Goal: Information Seeking & Learning: Find specific fact

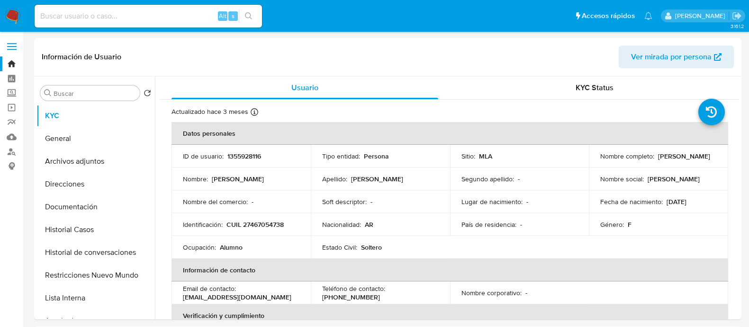
select select "10"
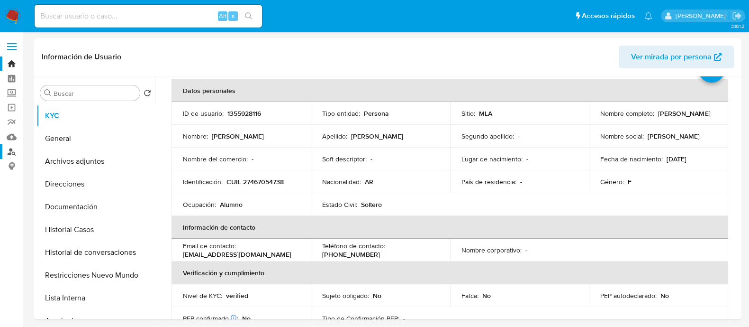
click at [7, 151] on link "Buscador de personas" at bounding box center [56, 151] width 113 height 15
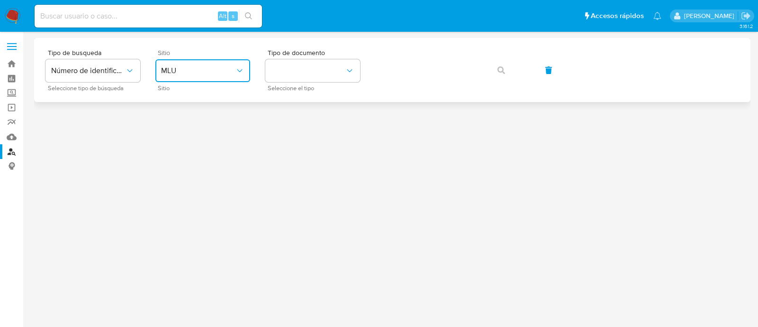
click at [245, 64] on button "MLU" at bounding box center [202, 70] width 95 height 23
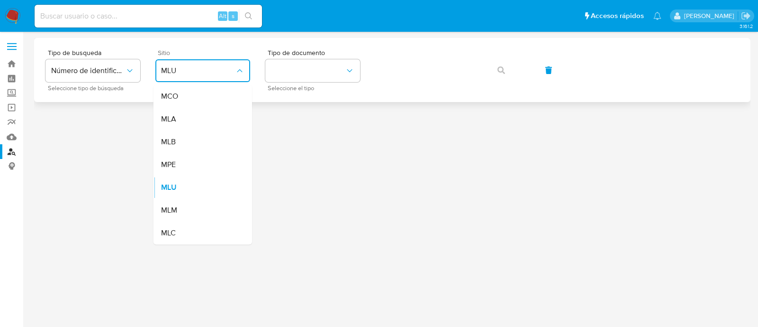
click at [233, 67] on span "MLU" at bounding box center [198, 70] width 74 height 9
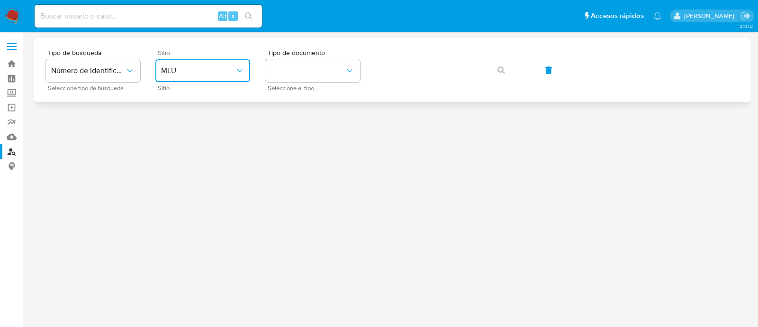
click at [223, 73] on span "MLU" at bounding box center [198, 70] width 74 height 9
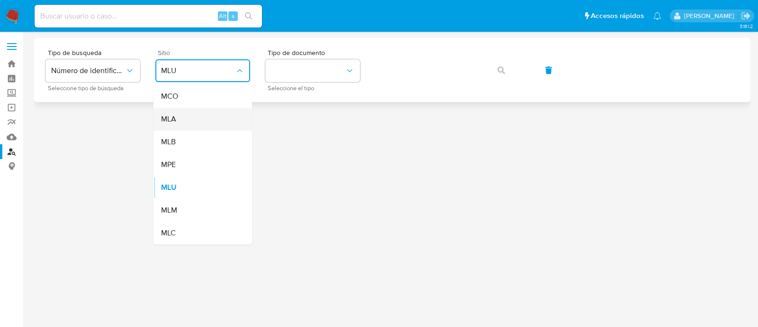
click at [220, 113] on div "MLA" at bounding box center [200, 119] width 78 height 23
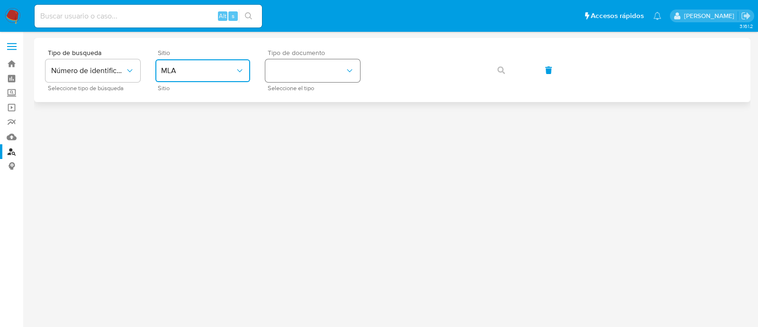
drag, startPoint x: 298, startPoint y: 71, endPoint x: 299, endPoint y: 77, distance: 5.7
click at [299, 71] on button "identificationType" at bounding box center [312, 70] width 95 height 23
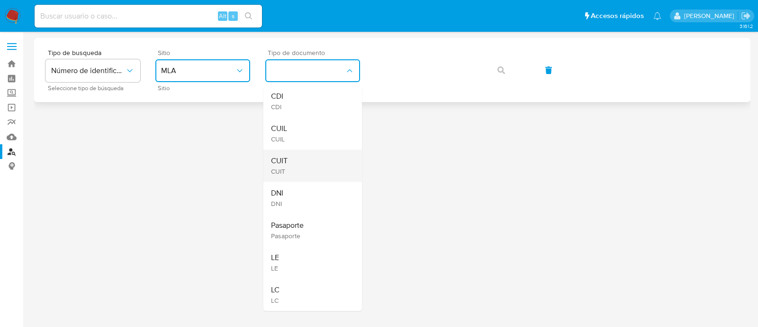
click at [287, 163] on span "CUIT" at bounding box center [279, 160] width 17 height 9
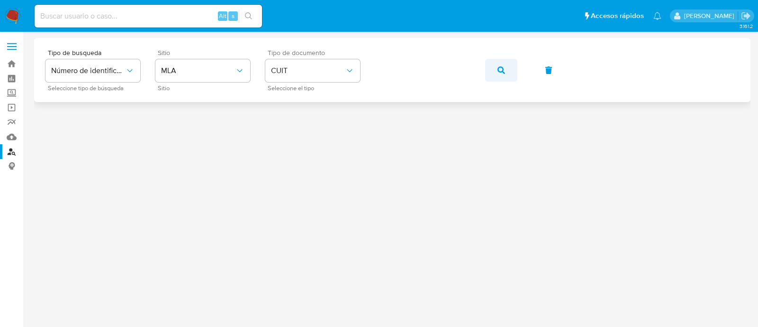
click at [512, 73] on button "button" at bounding box center [501, 70] width 32 height 23
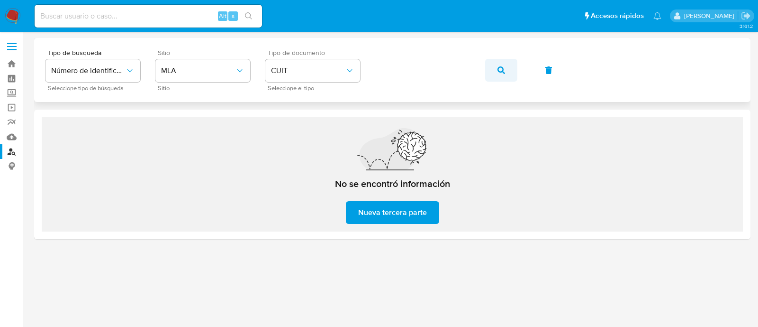
click at [489, 70] on button "button" at bounding box center [501, 70] width 32 height 23
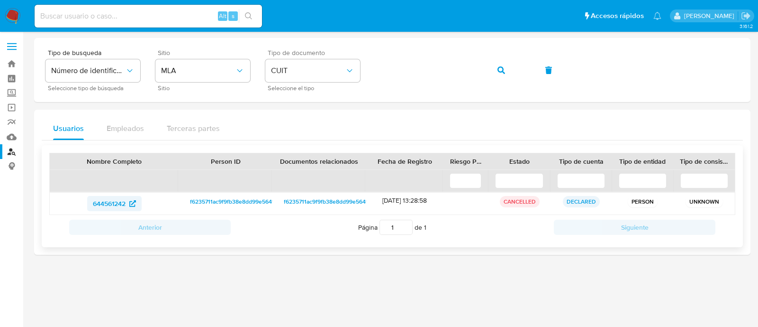
click at [109, 201] on span "644561242" at bounding box center [109, 203] width 33 height 15
click at [180, 20] on input at bounding box center [149, 16] width 228 height 12
paste input "1636484778"
type input "1636484778"
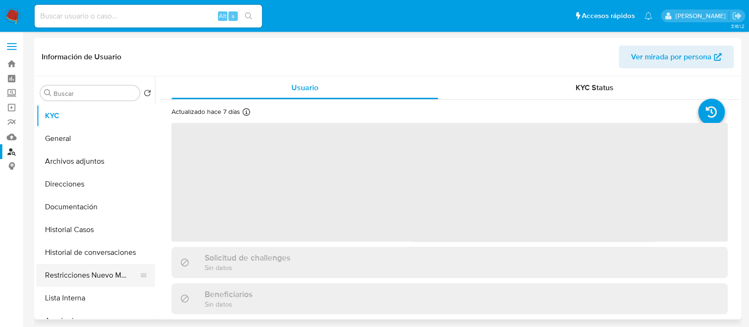
click at [127, 273] on button "Restricciones Nuevo Mundo" at bounding box center [92, 275] width 111 height 23
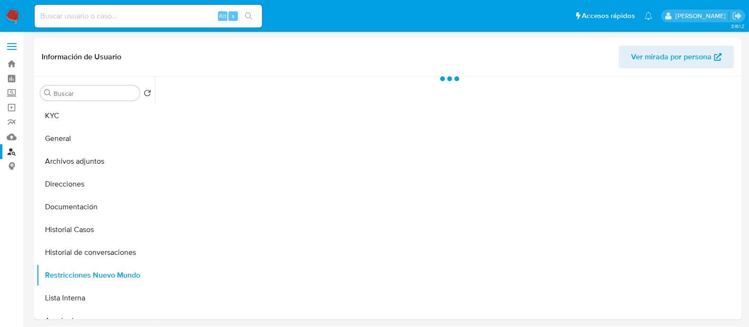
select select "10"
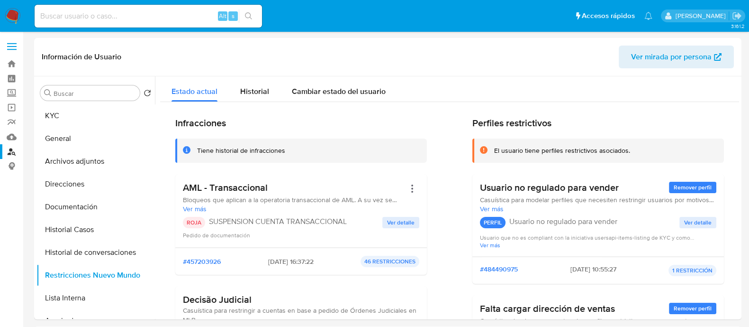
click at [187, 9] on div "Alt s" at bounding box center [149, 16] width 228 height 23
click at [174, 13] on input at bounding box center [149, 16] width 228 height 12
paste input "131246766"
type input "131246766"
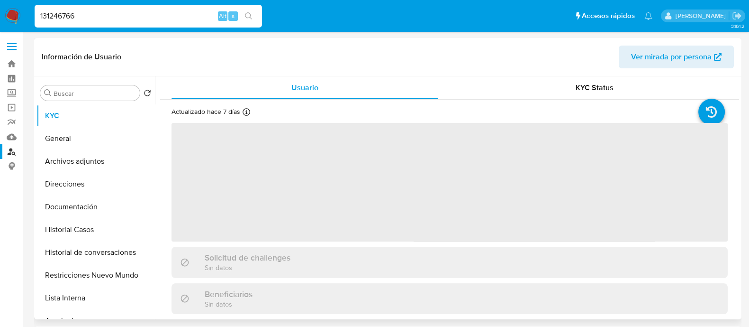
select select "10"
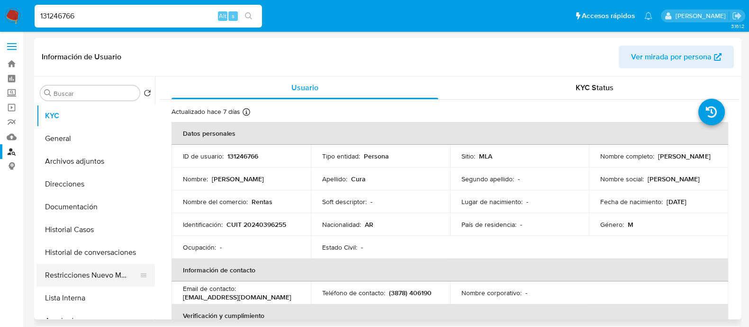
click at [88, 274] on button "Restricciones Nuevo Mundo" at bounding box center [92, 275] width 111 height 23
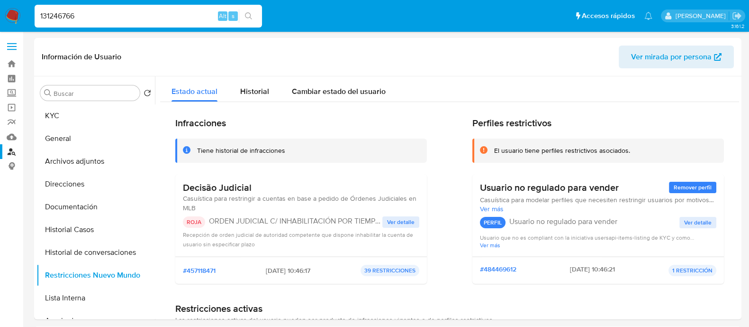
click at [178, 14] on input "131246766" at bounding box center [149, 16] width 228 height 12
paste input "582417871"
type input "1582417871"
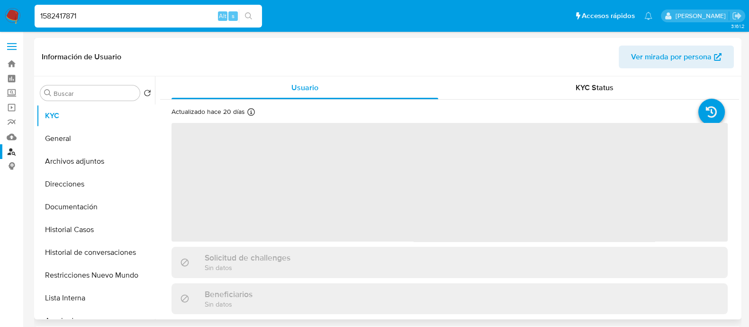
select select "10"
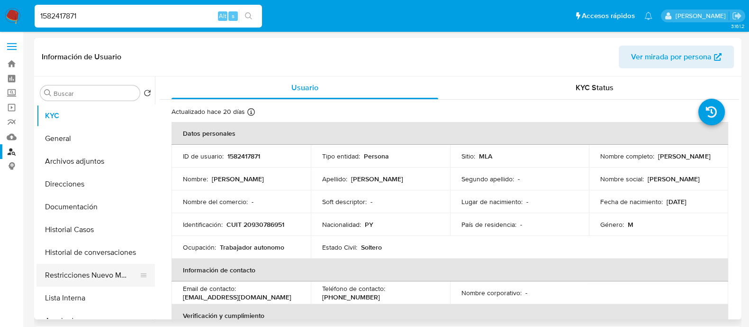
drag, startPoint x: 122, startPoint y: 278, endPoint x: 127, endPoint y: 274, distance: 5.8
click at [123, 278] on button "Restricciones Nuevo Mundo" at bounding box center [92, 275] width 111 height 23
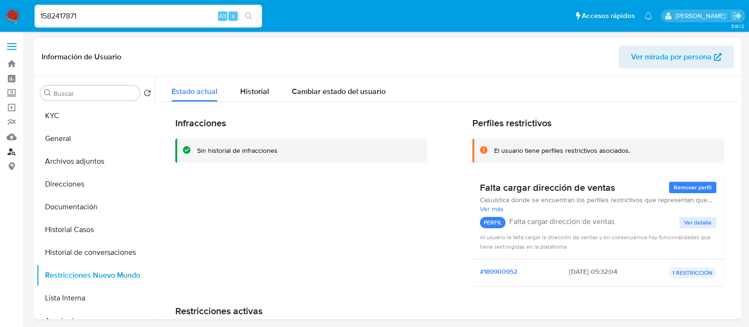
click at [18, 149] on link "Buscador de personas" at bounding box center [56, 151] width 113 height 15
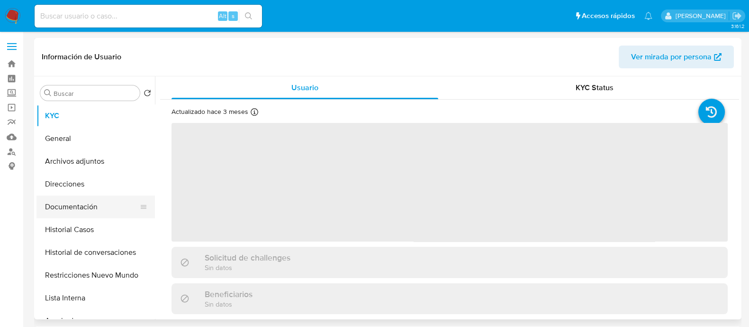
click at [90, 213] on button "Documentación" at bounding box center [92, 206] width 111 height 23
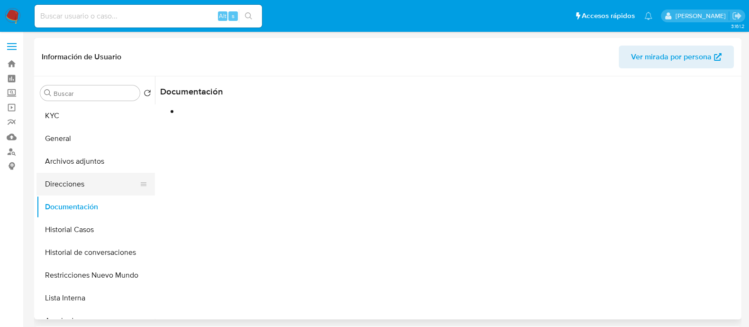
select select "10"
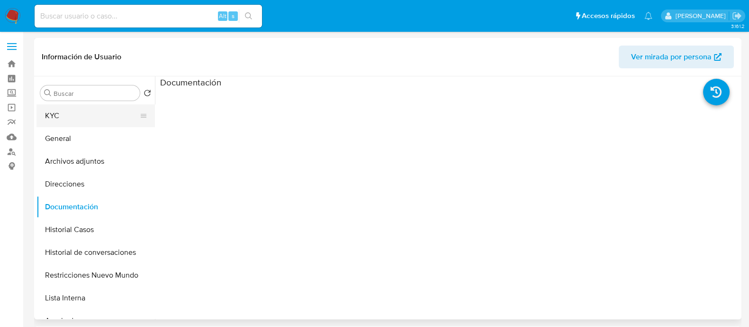
click at [81, 119] on button "KYC" at bounding box center [92, 115] width 111 height 23
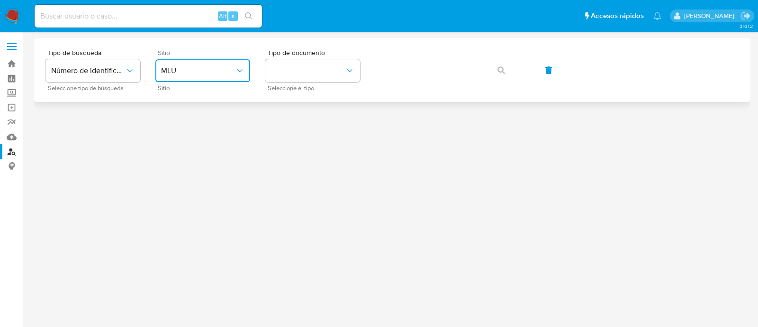
click at [167, 67] on span "MLU" at bounding box center [198, 70] width 74 height 9
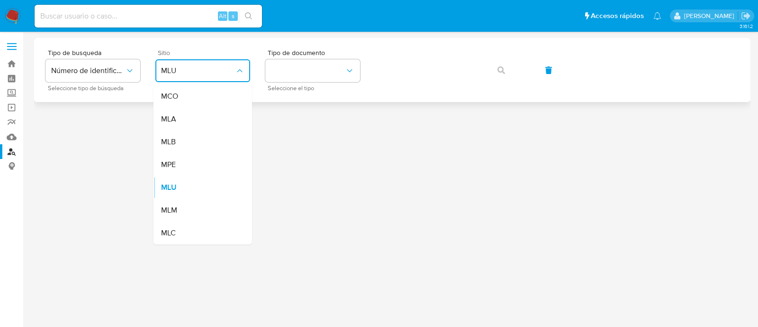
click at [191, 119] on div "MLA" at bounding box center [200, 119] width 78 height 23
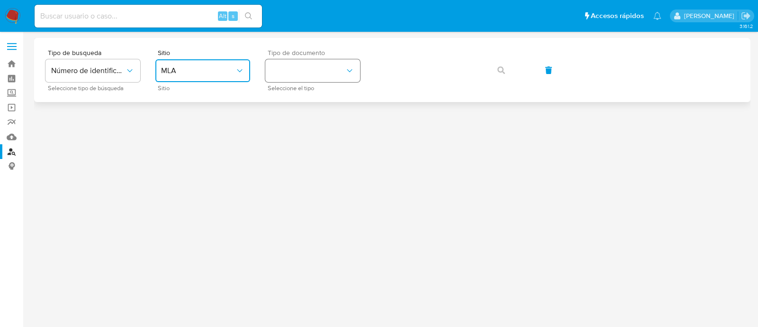
click at [293, 66] on button "identificationType" at bounding box center [312, 70] width 95 height 23
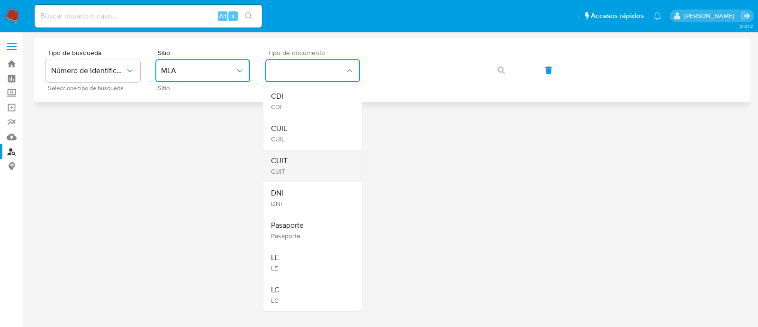
click at [294, 157] on div "CUIT CUIT" at bounding box center [310, 165] width 78 height 32
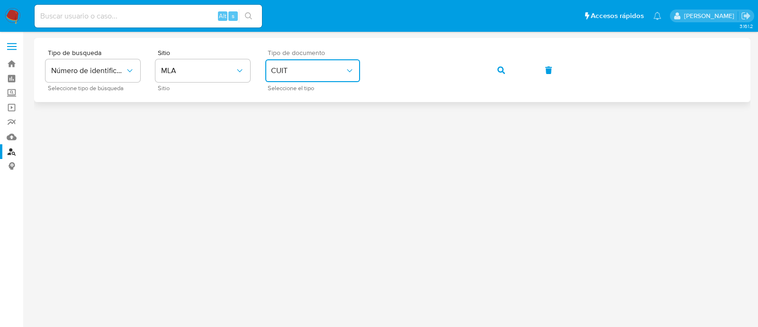
click at [486, 68] on button "button" at bounding box center [501, 70] width 32 height 23
